Goal: Task Accomplishment & Management: Use online tool/utility

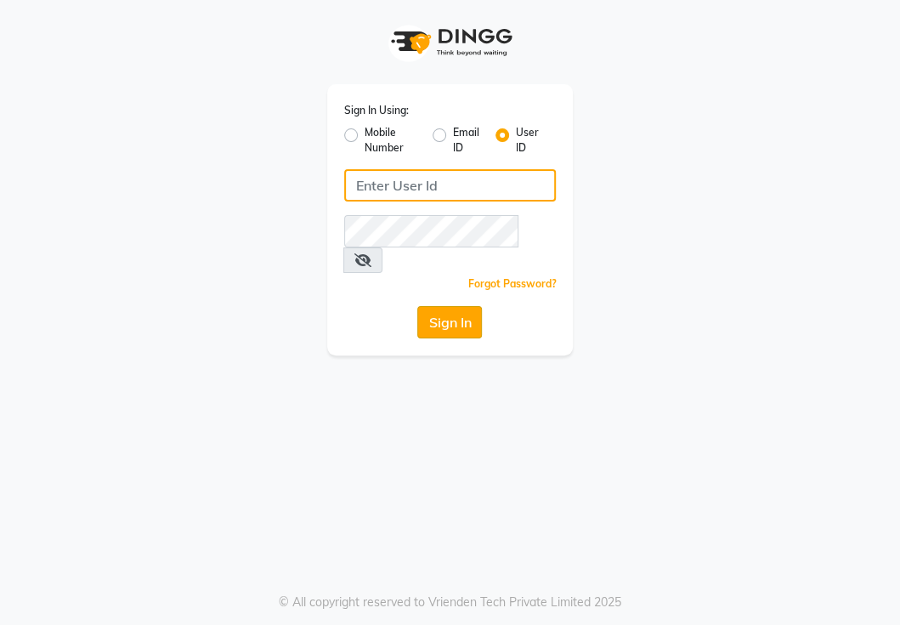
type input "NIIBSALON"
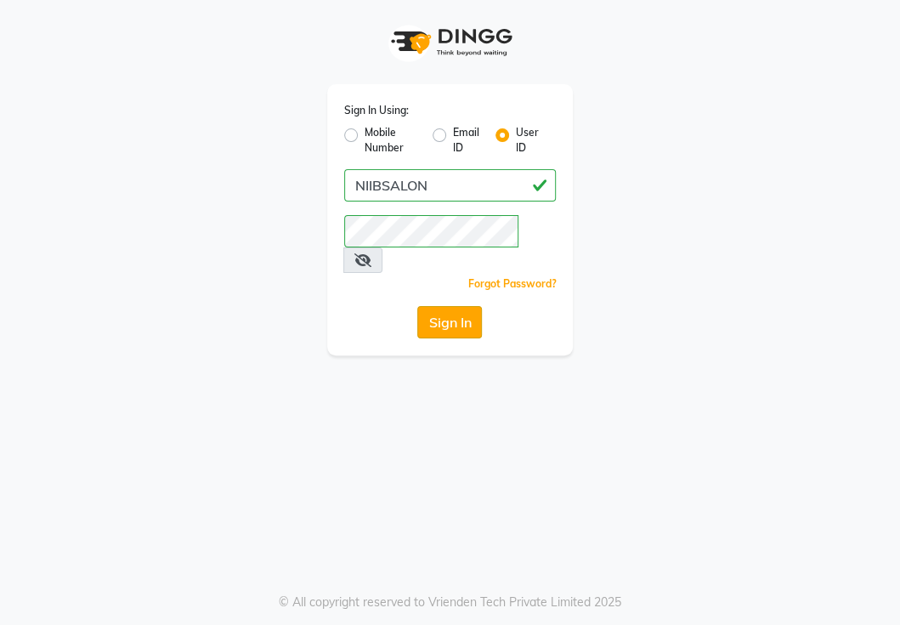
click at [449, 306] on button "Sign In" at bounding box center [449, 322] width 65 height 32
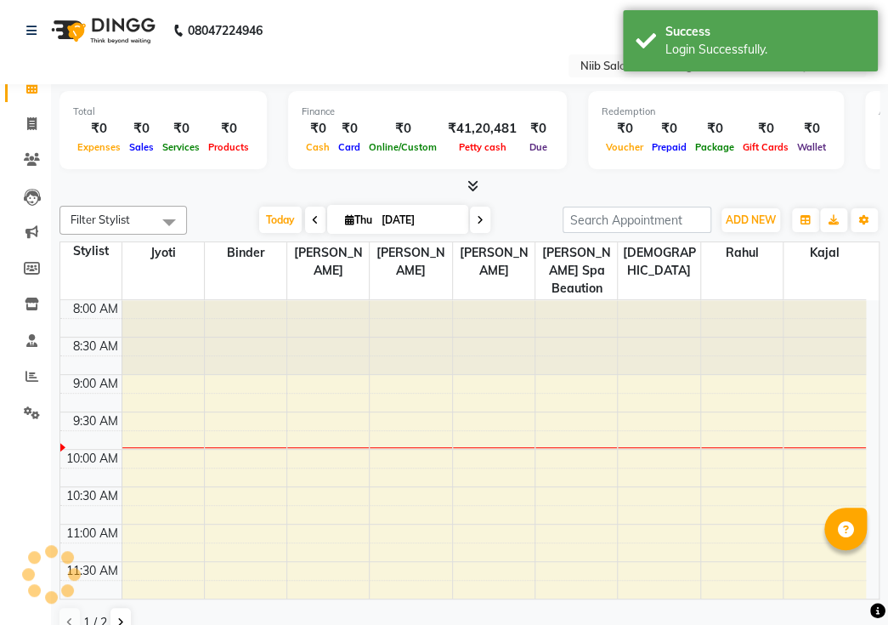
select select "en"
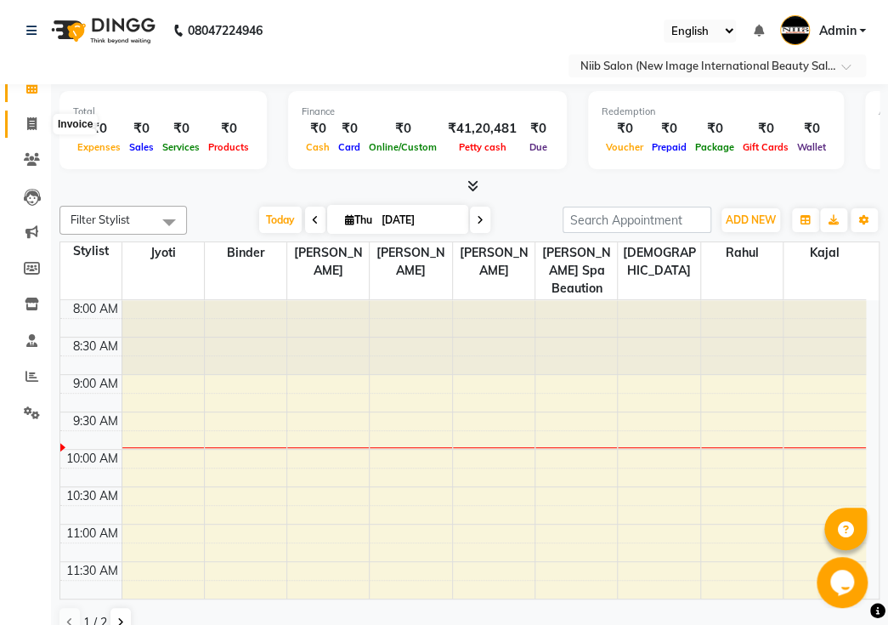
click at [29, 120] on icon at bounding box center [31, 123] width 9 height 13
select select "5739"
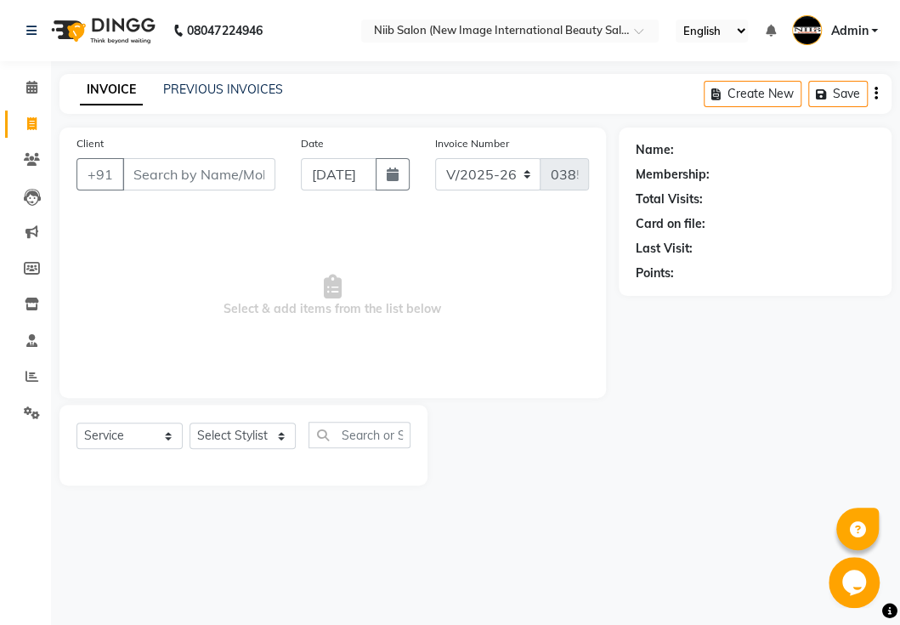
select select "P"
